Goal: Information Seeking & Learning: Check status

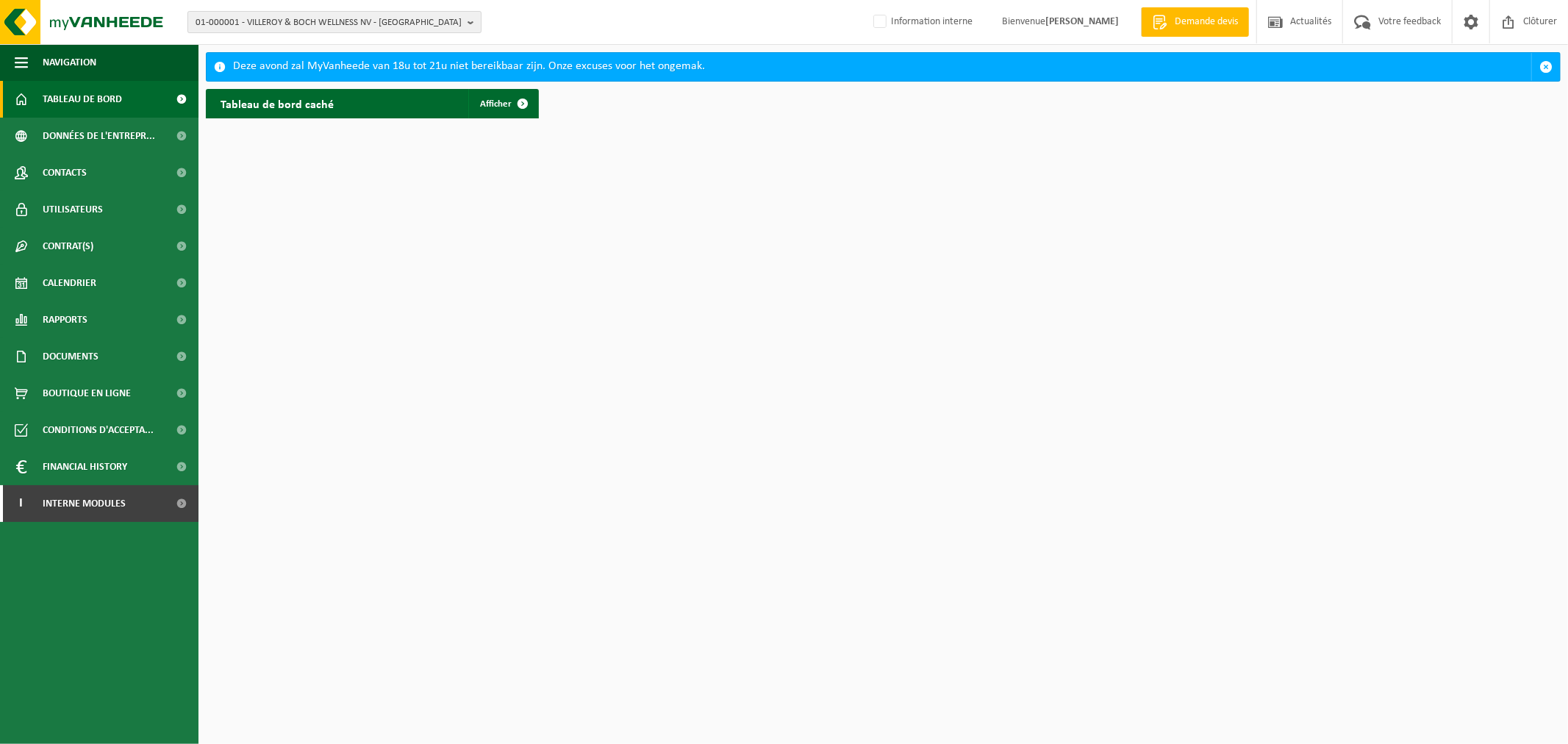
click at [275, 13] on span "01-000001 - VILLEROY & BOCH WELLNESS NV - ROESELARE" at bounding box center [328, 23] width 266 height 22
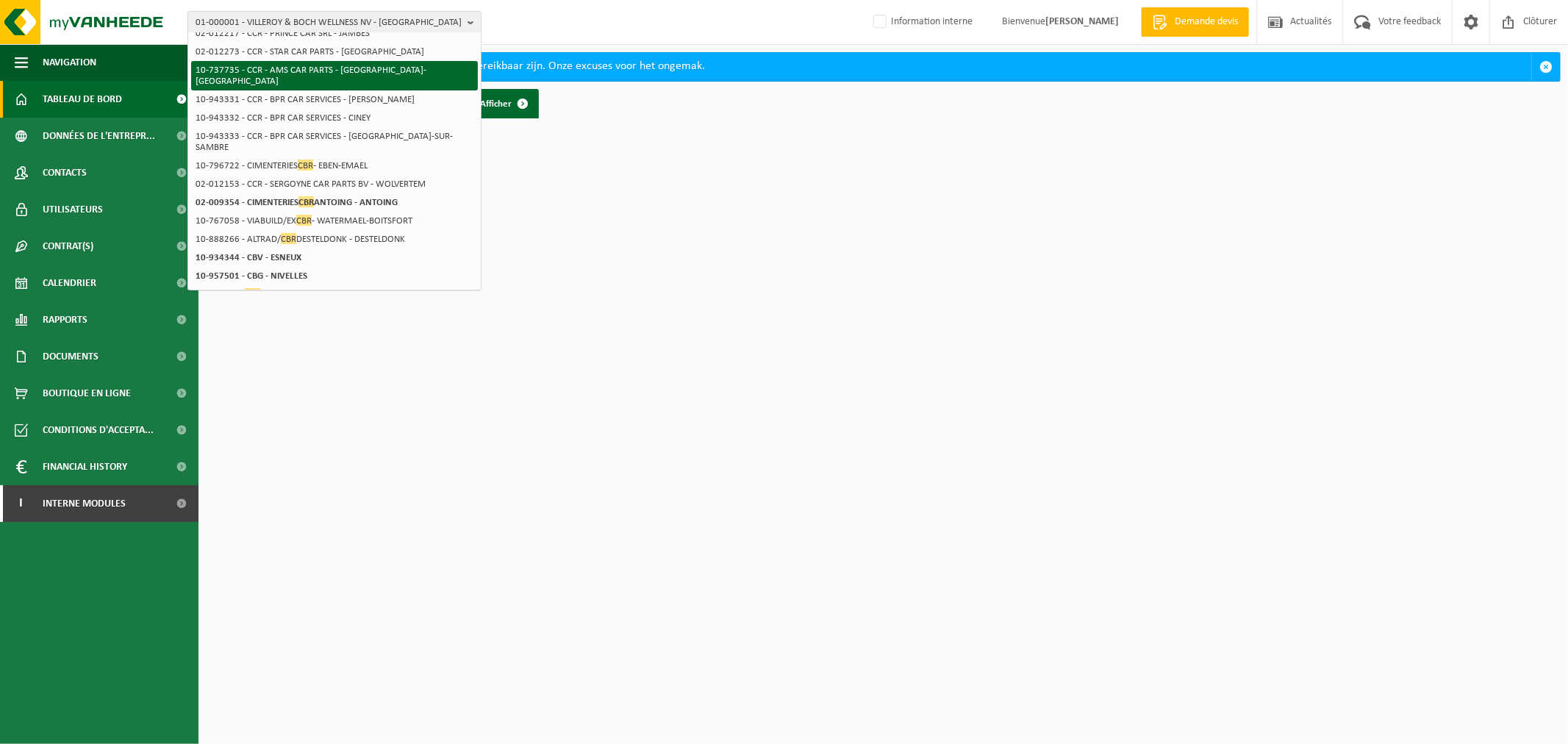
scroll to position [82, 0]
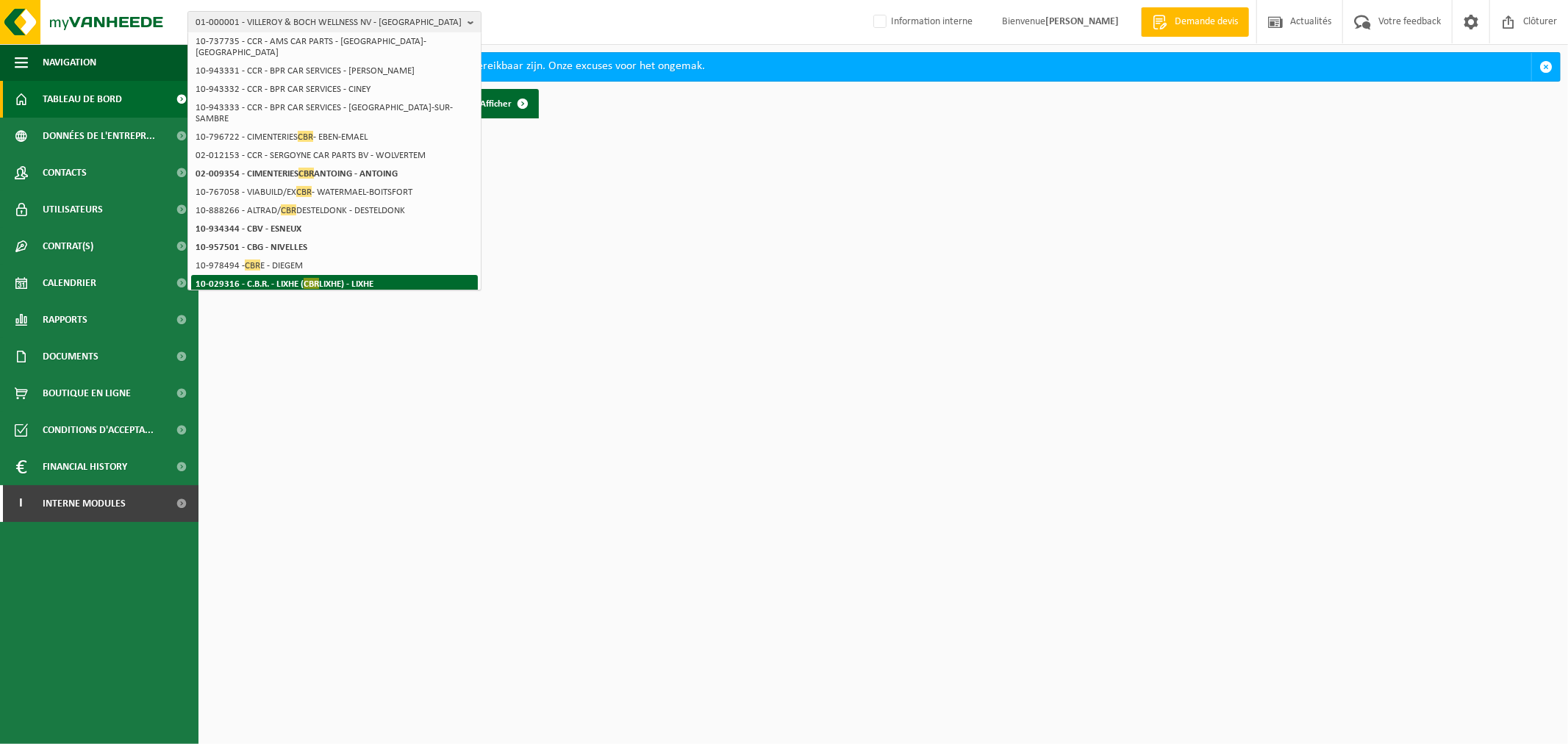
type input "cbr"
click at [348, 278] on strong "10-029316 - C.B.R. - LIXHE ( CBR LIXHE) - LIXHE" at bounding box center [284, 283] width 178 height 11
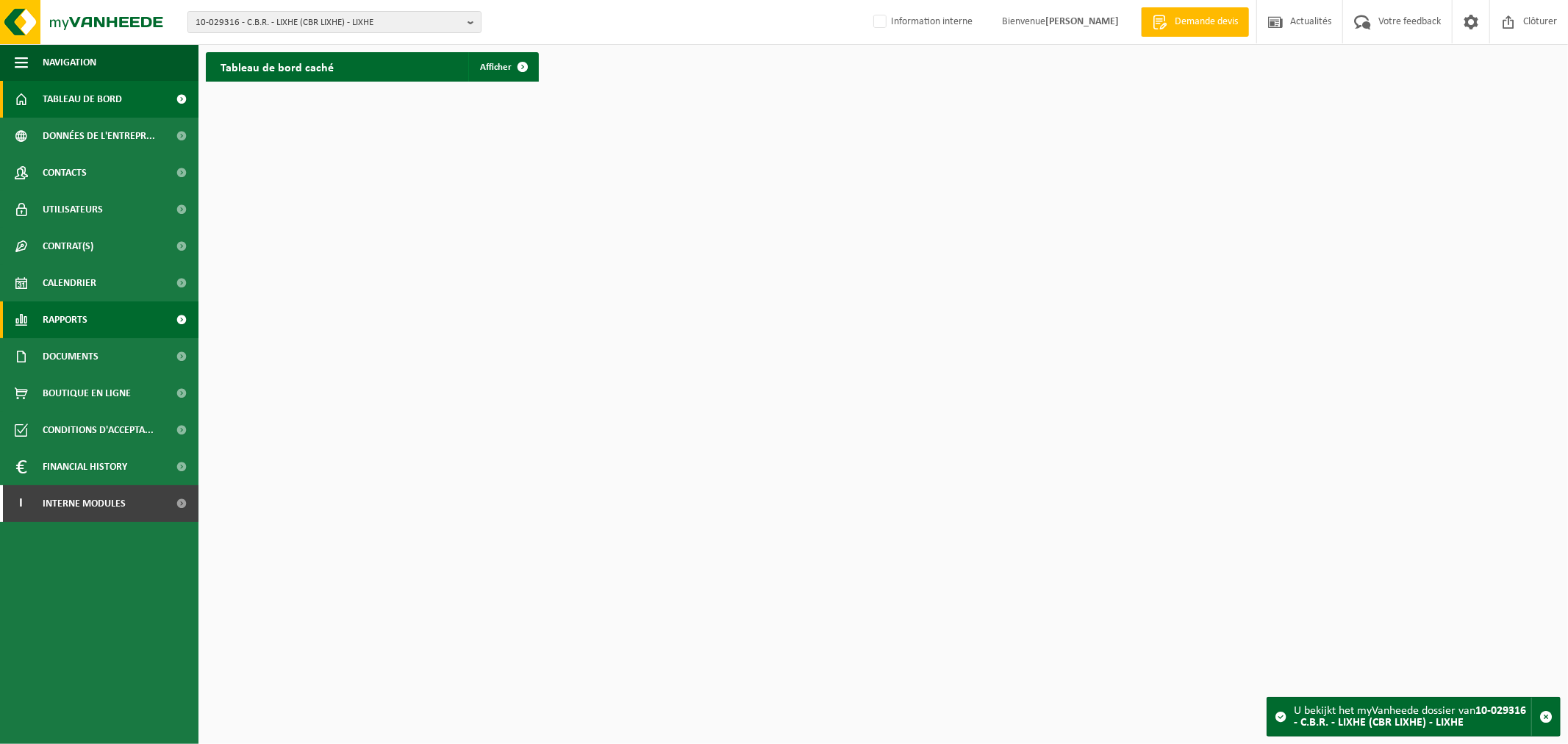
click at [71, 322] on span "Rapports" at bounding box center [64, 319] width 45 height 37
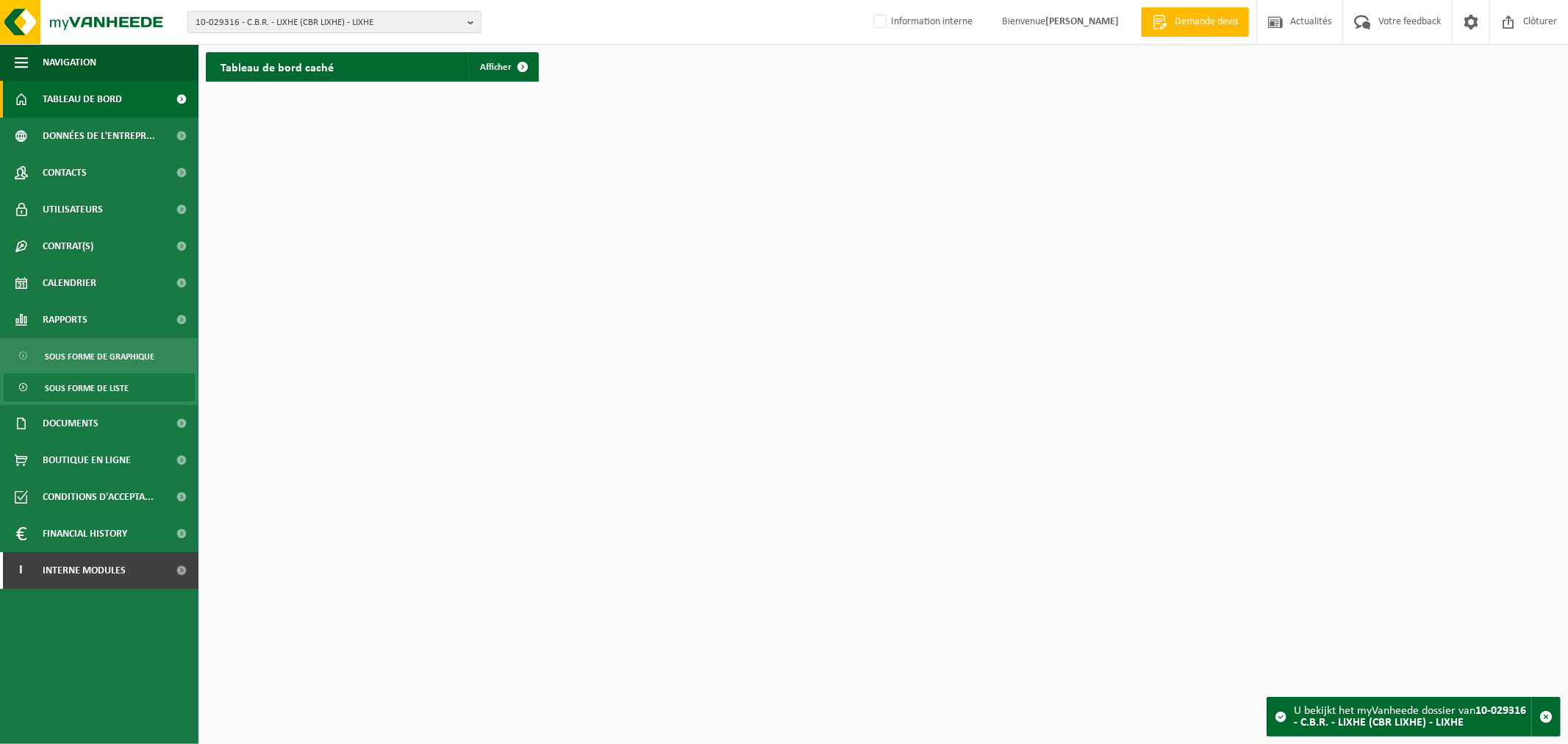
click at [79, 377] on span "Sous forme de liste" at bounding box center [86, 388] width 84 height 28
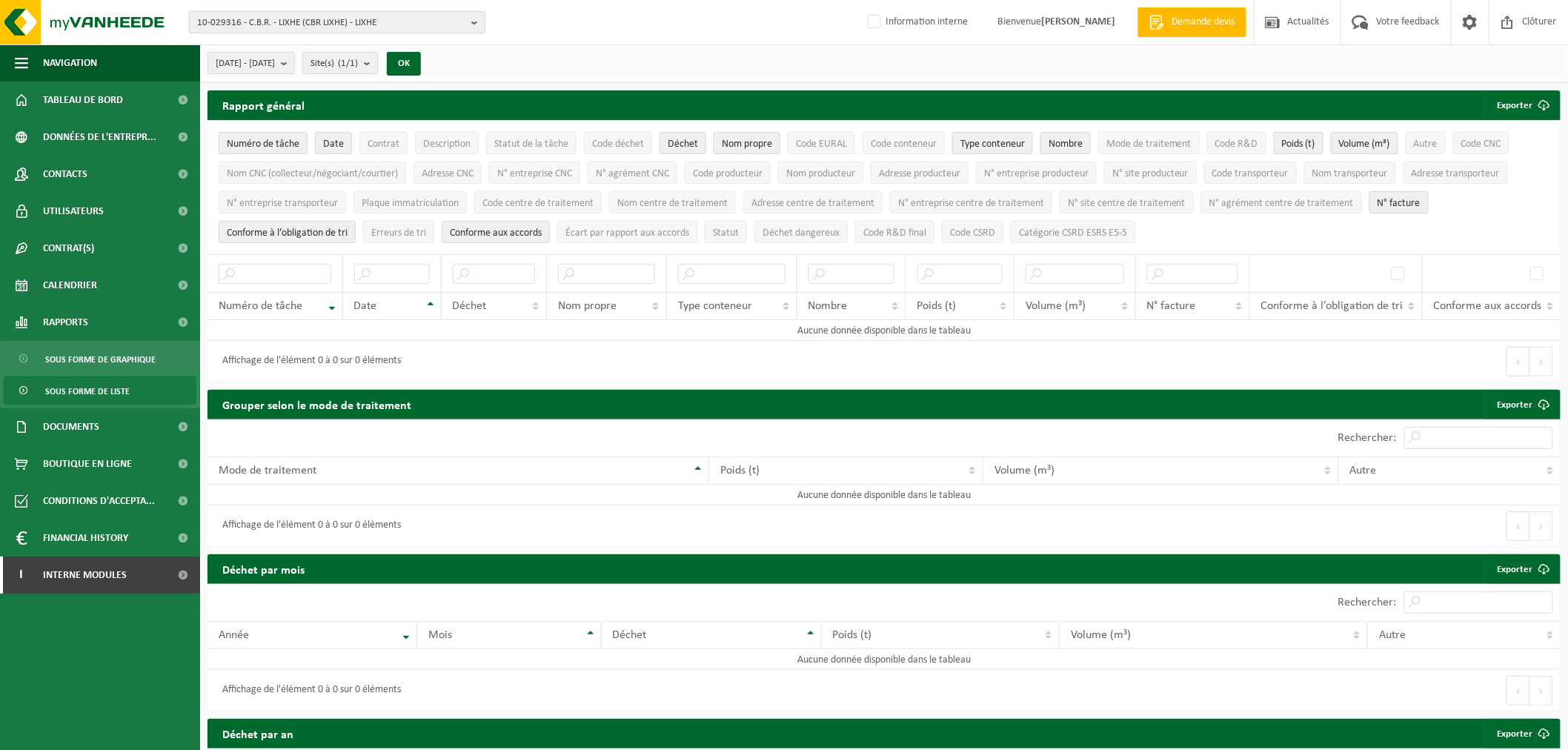
click at [357, 31] on span "10-029316 - C.B.R. - LIXHE (CBR LIXHE) - LIXHE" at bounding box center [331, 23] width 268 height 22
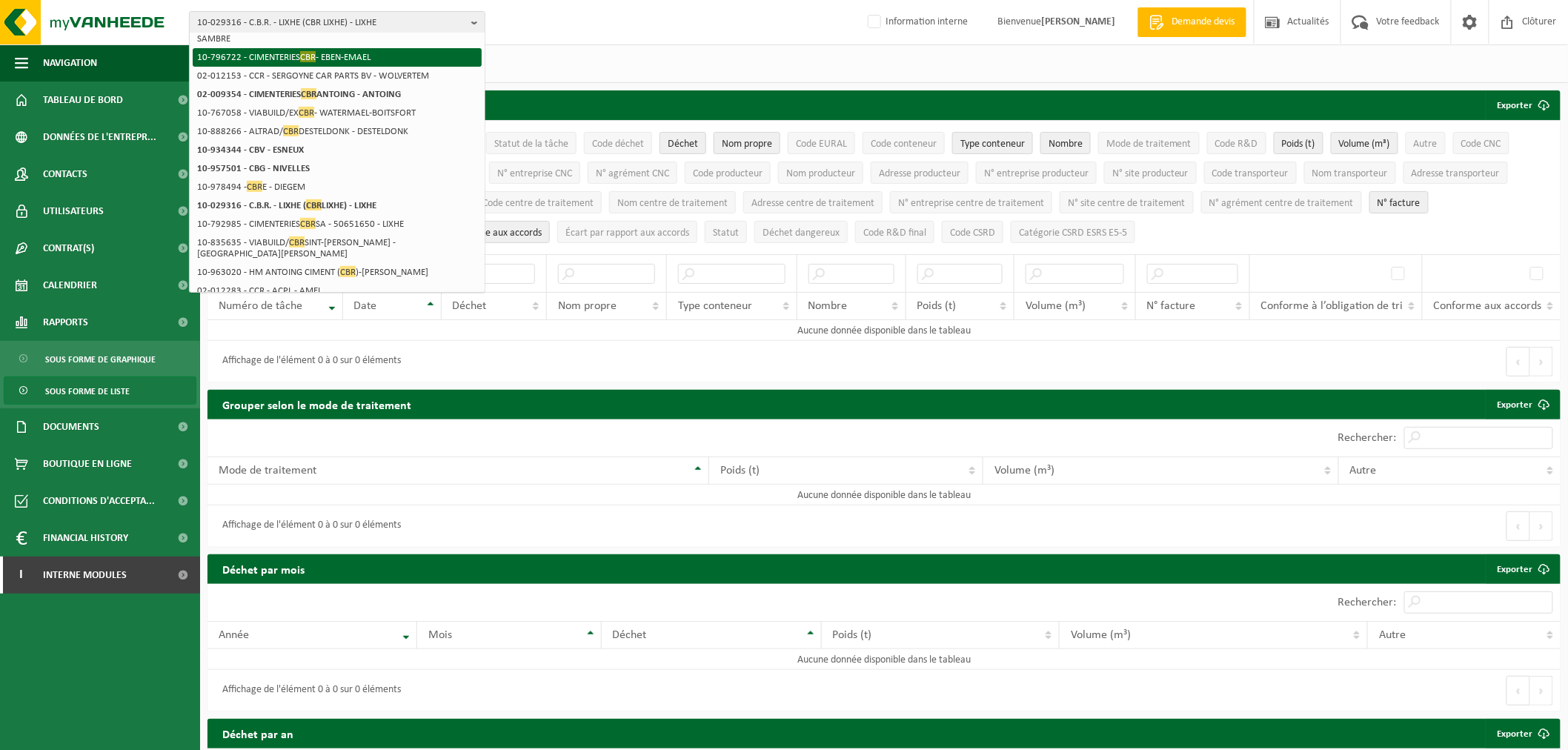
scroll to position [165, 0]
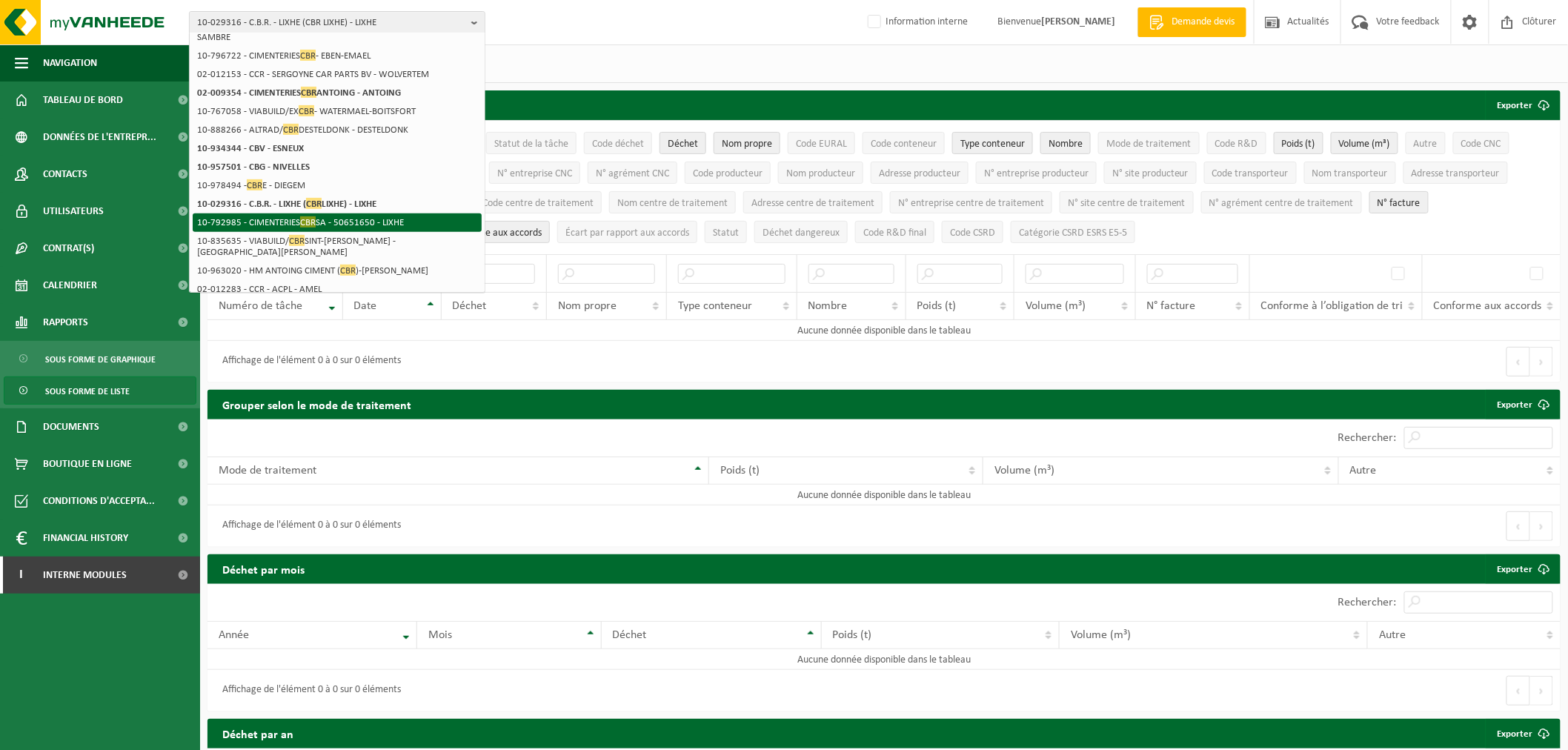
type input "cbr"
click at [370, 214] on li "10-792985 - CIMENTERIES CBR SA - 50651650 - LIXHE" at bounding box center [337, 222] width 289 height 18
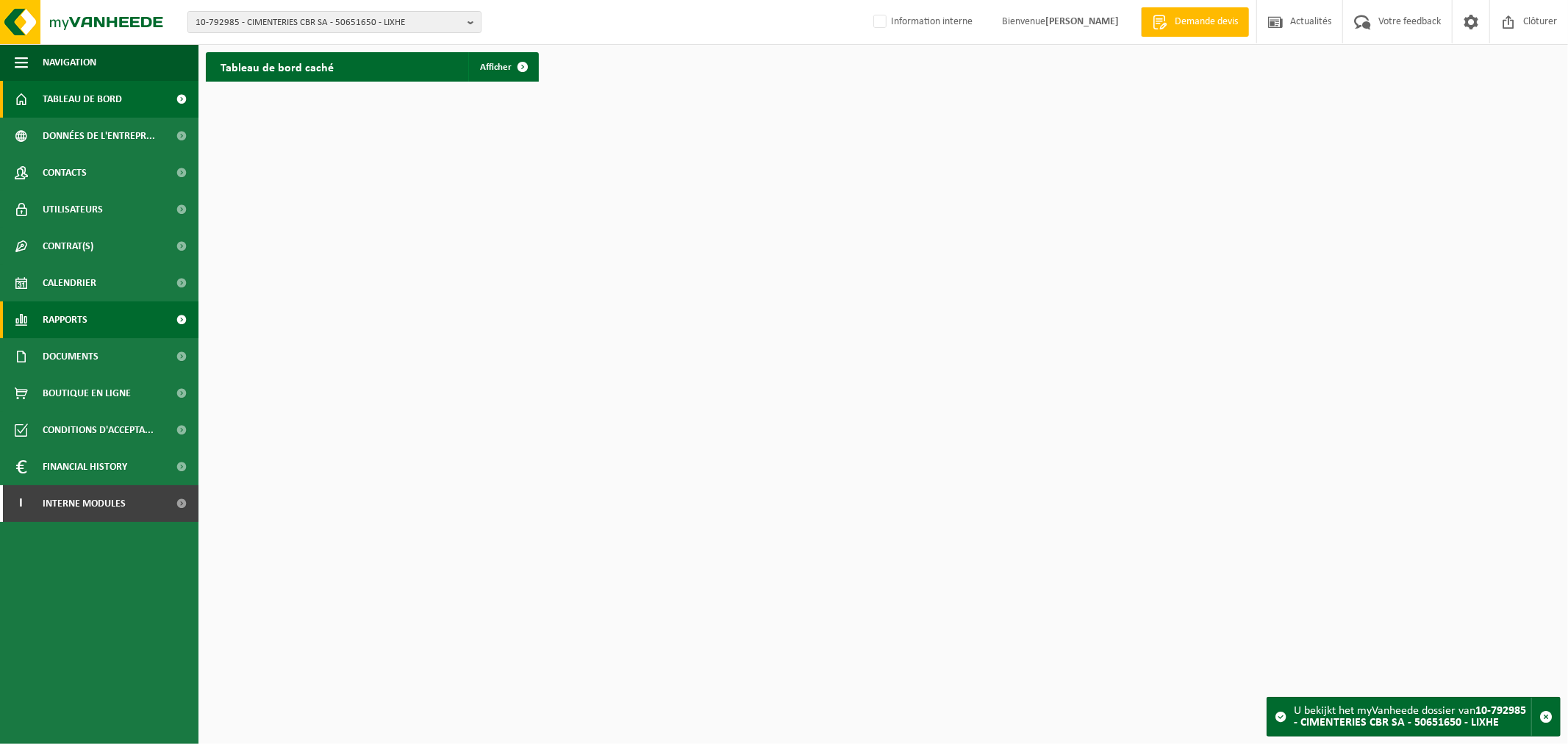
click at [111, 312] on link "Rapports" at bounding box center [99, 319] width 198 height 37
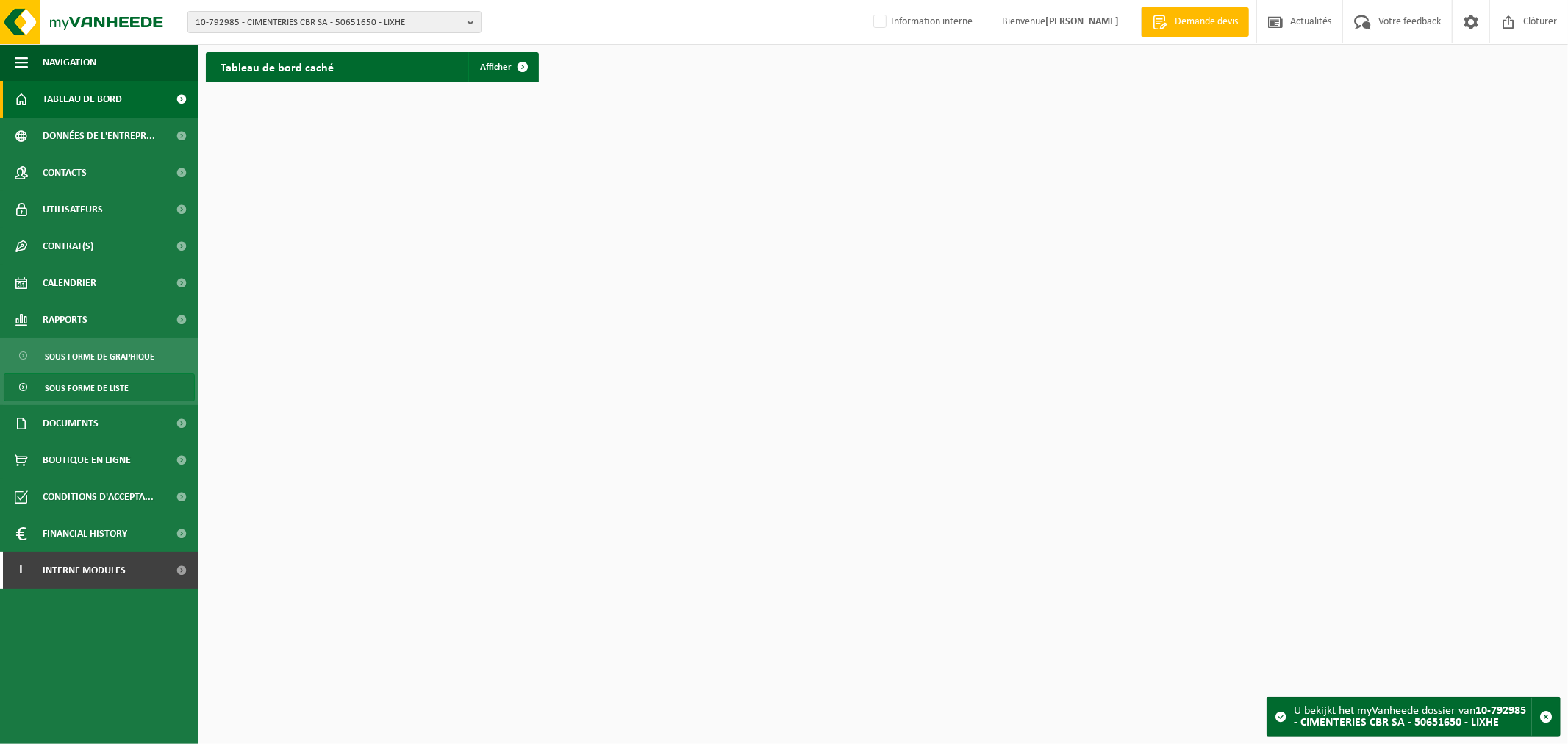
click at [114, 381] on span "Sous forme de liste" at bounding box center [86, 388] width 84 height 28
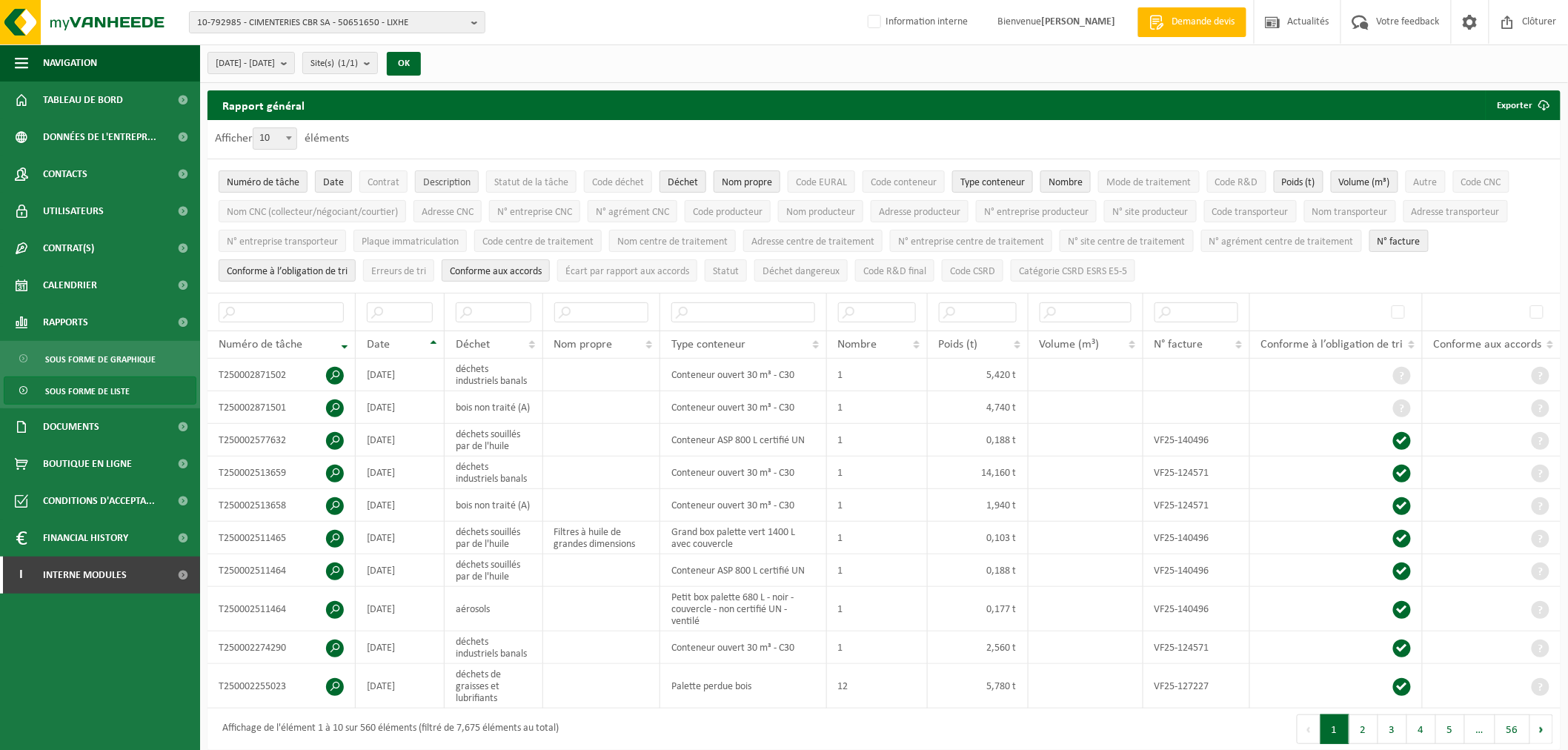
click at [448, 179] on span "Description" at bounding box center [447, 183] width 47 height 11
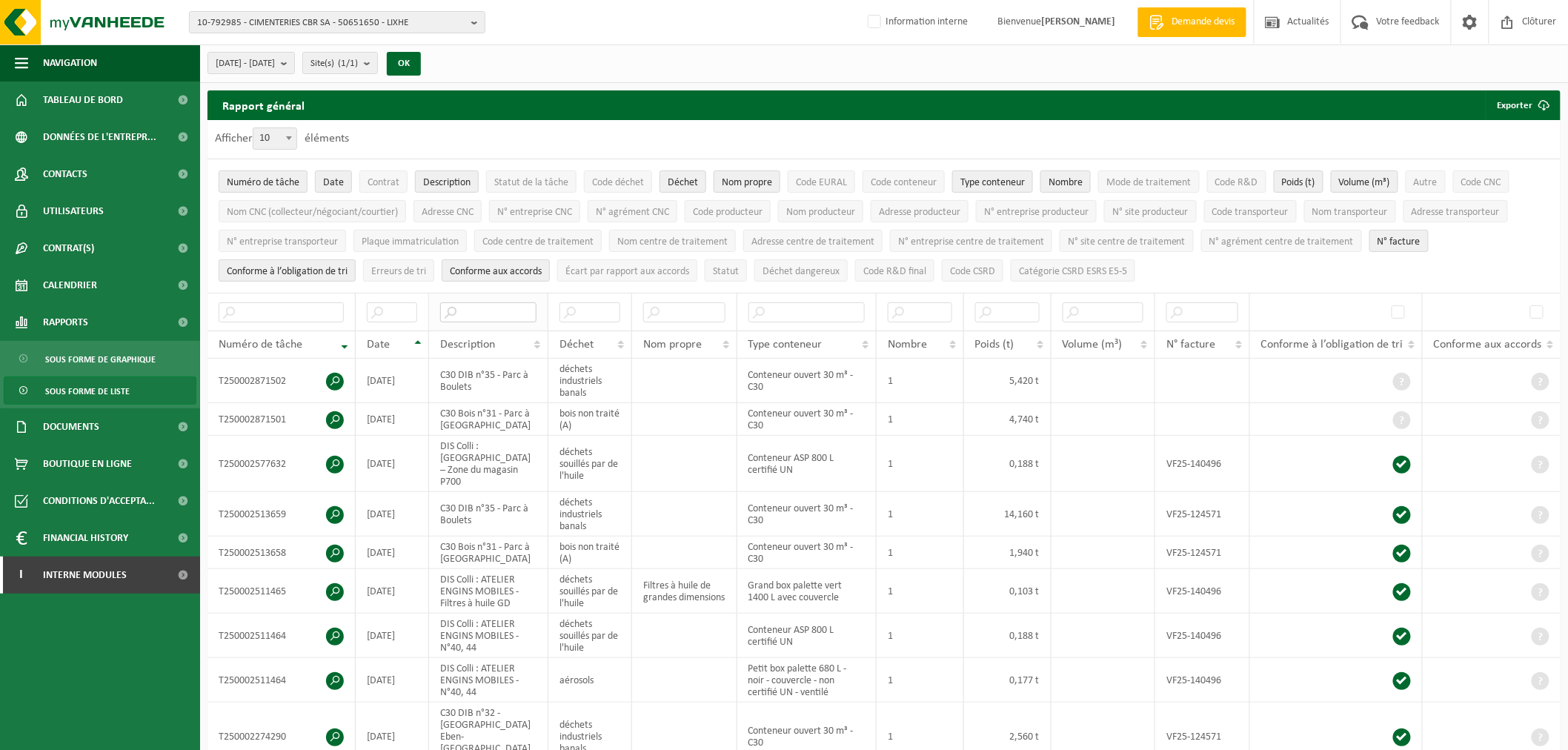
click at [507, 309] on input "text" at bounding box center [489, 312] width 96 height 20
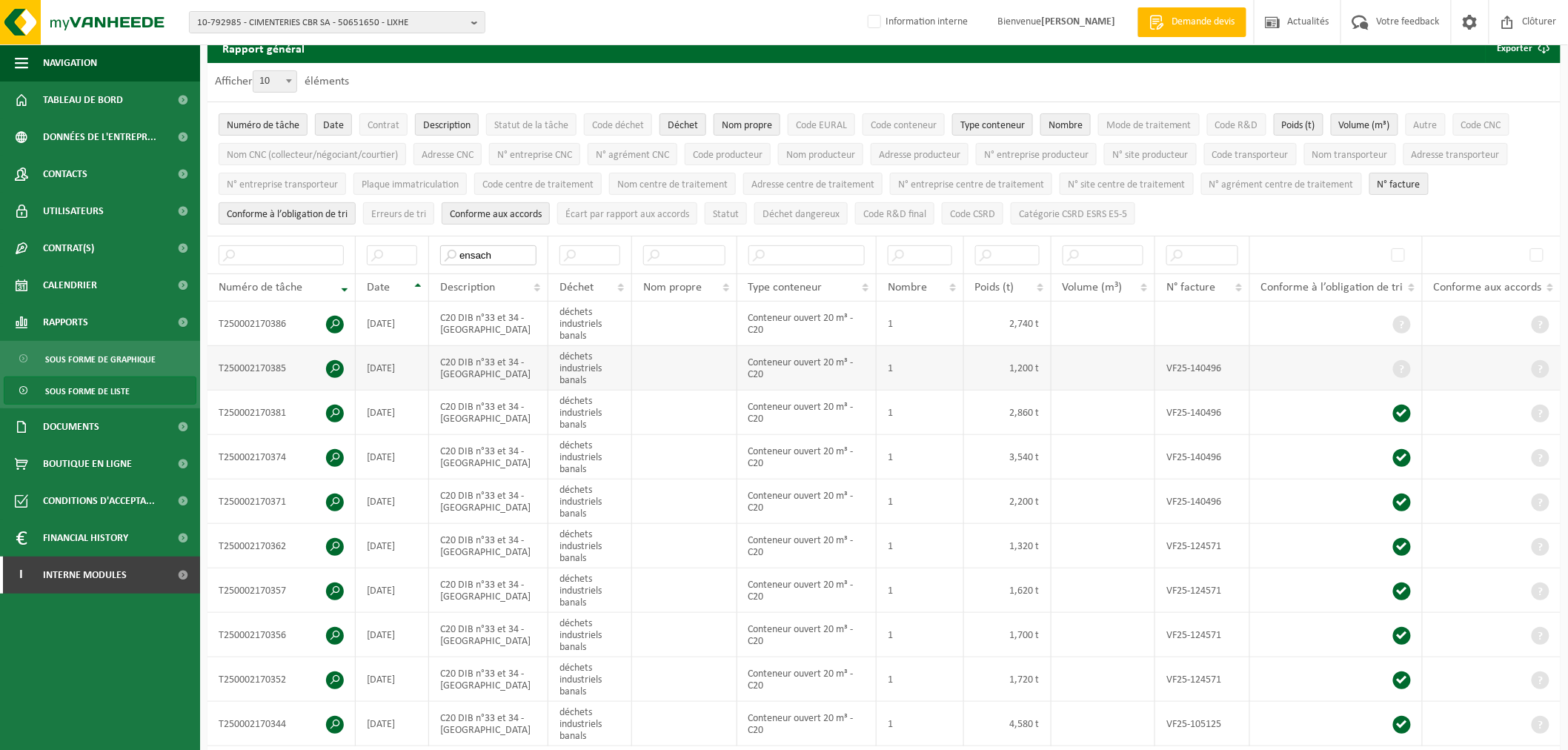
scroll to position [82, 0]
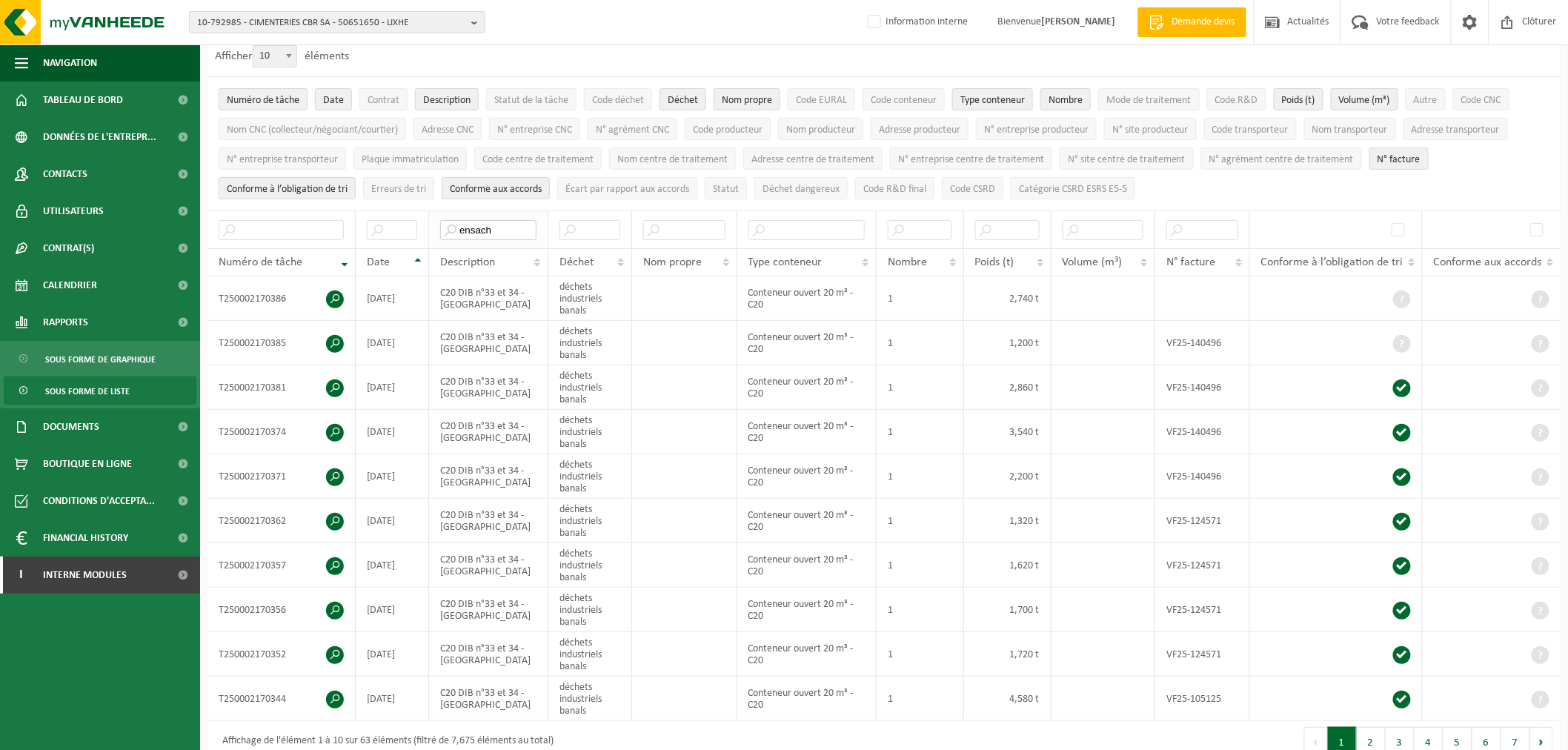
click at [512, 227] on input "ensach" at bounding box center [489, 229] width 96 height 20
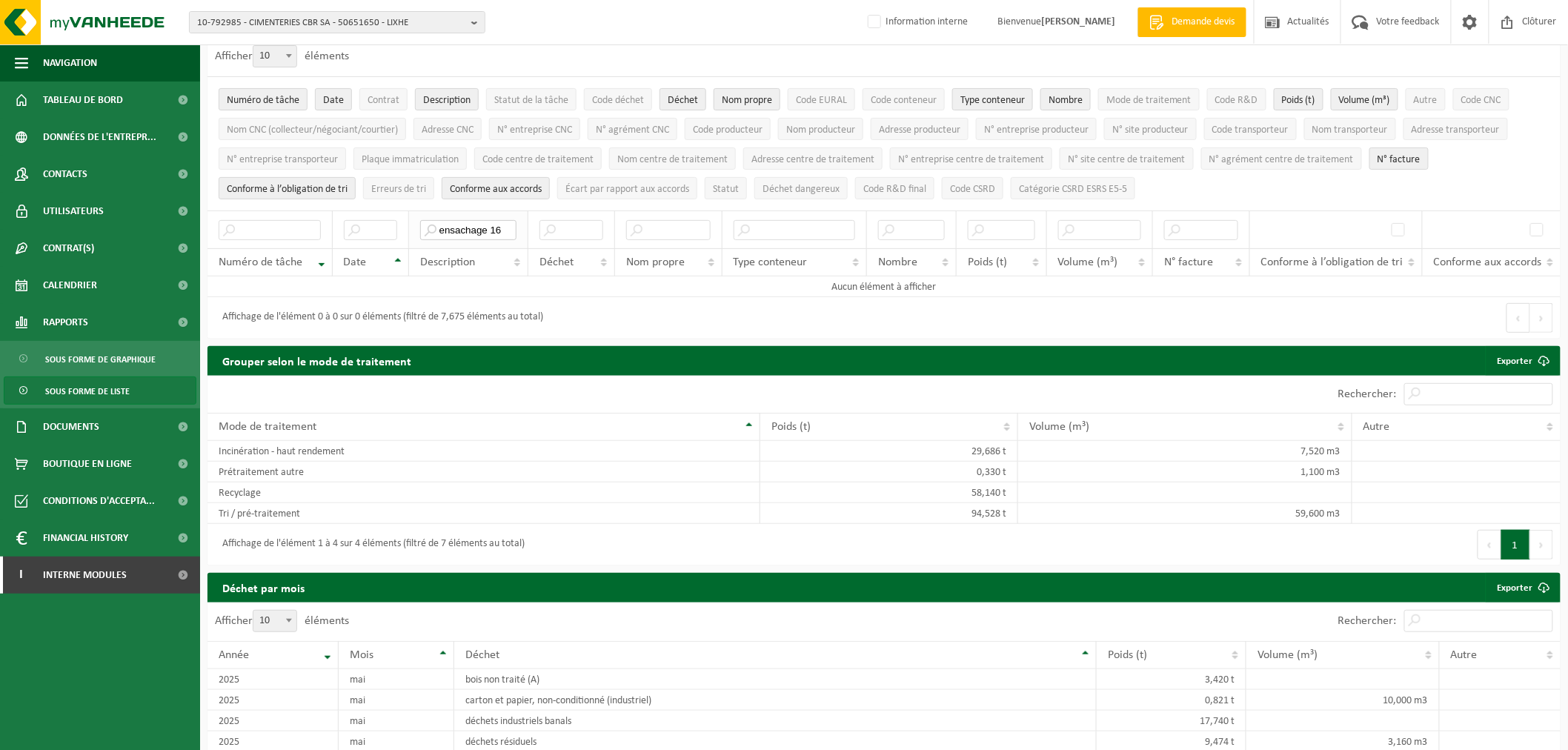
click at [489, 227] on input "ensachage 16" at bounding box center [468, 229] width 97 height 20
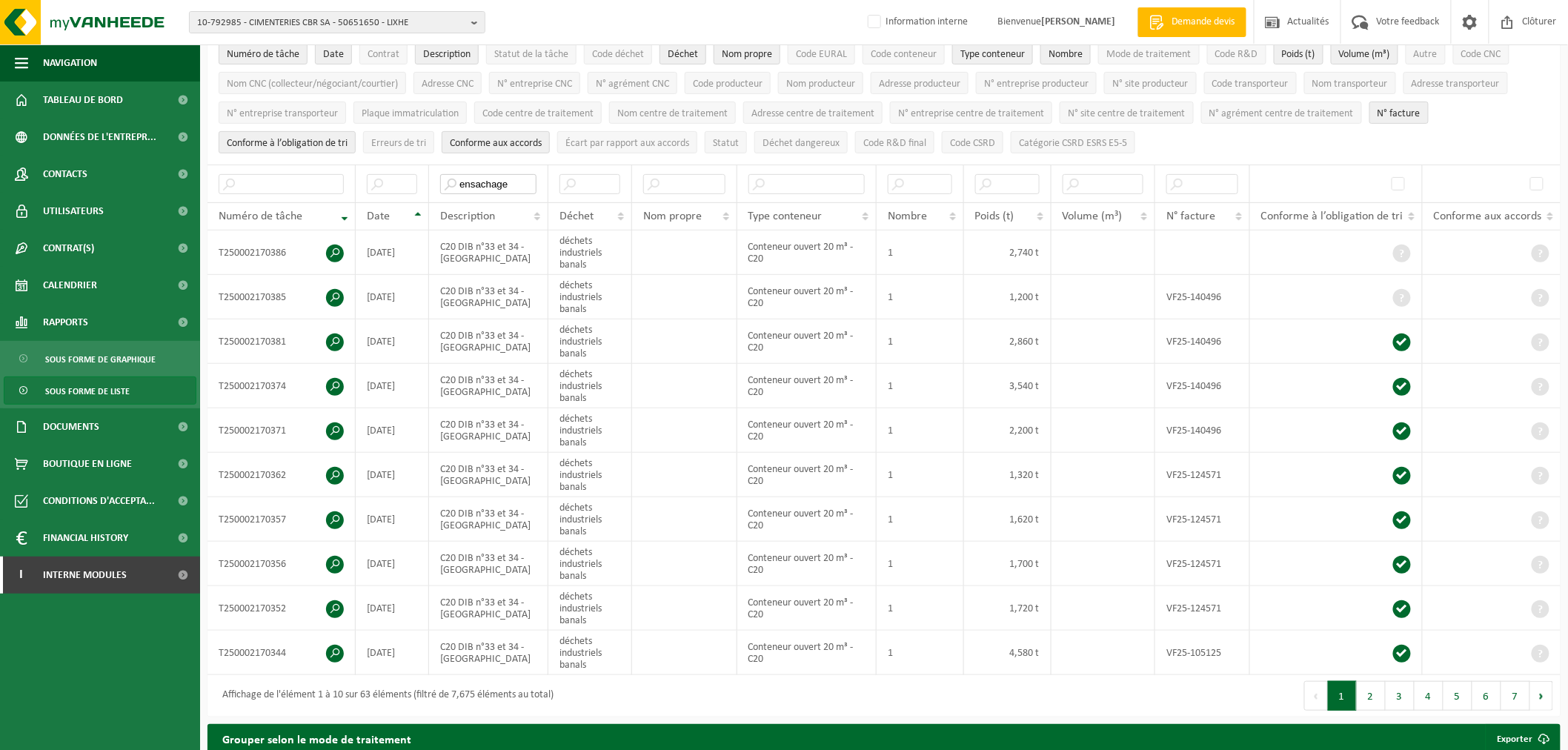
scroll to position [0, 0]
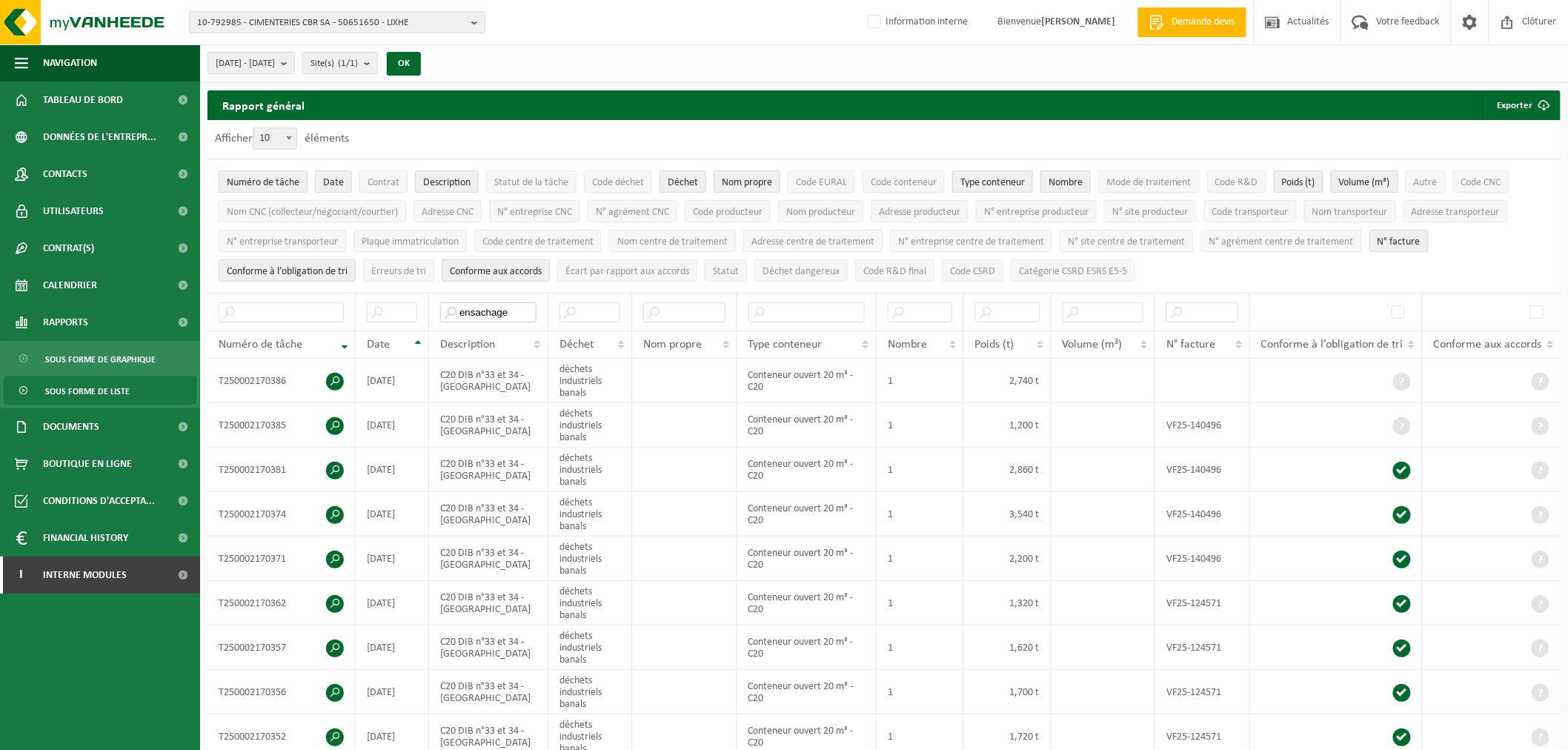
type input "ensachage"
click at [279, 137] on span "10" at bounding box center [274, 138] width 43 height 21
click at [279, 128] on select "10 25 50 100" at bounding box center [278, 127] width 44 height 1
select select "100"
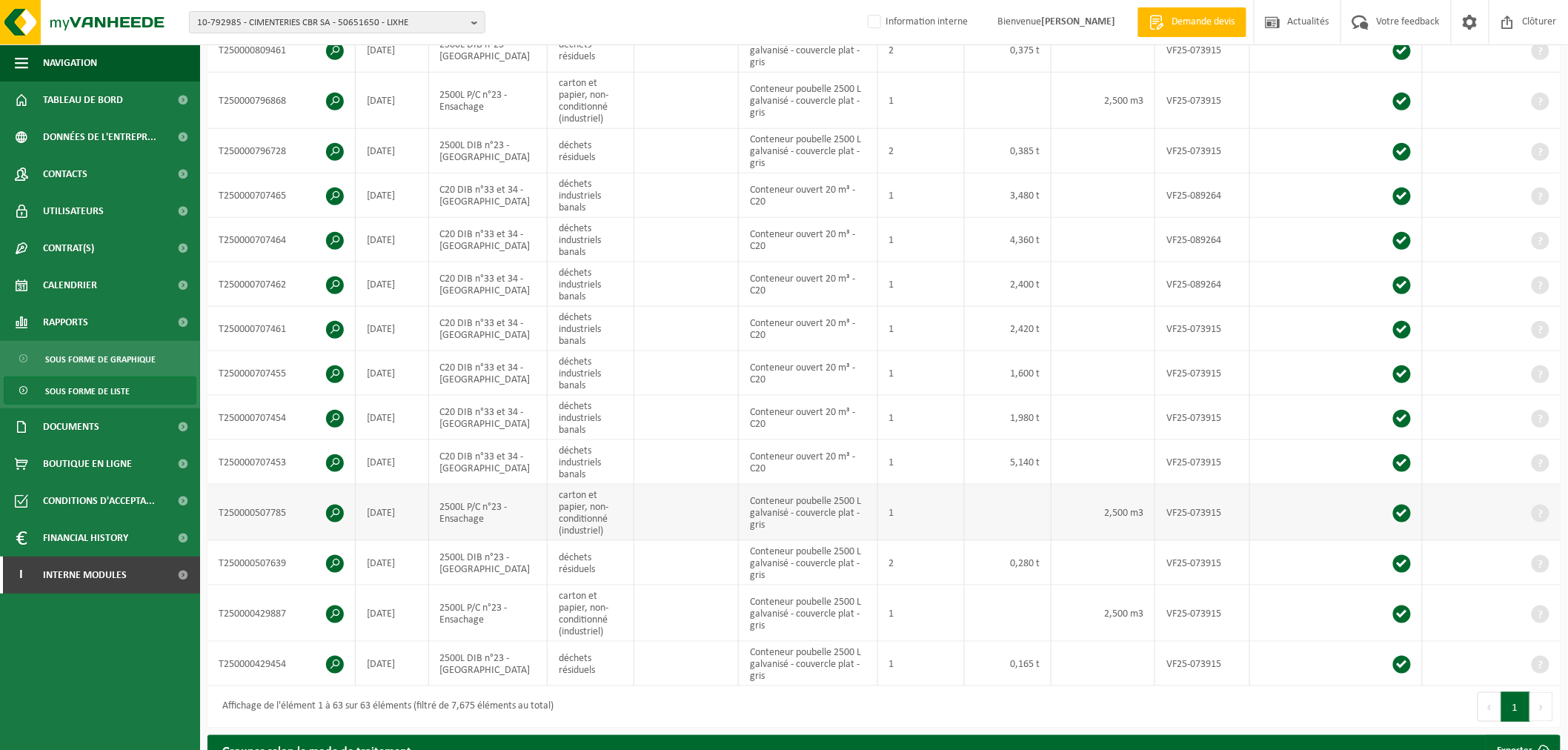
scroll to position [2800, 0]
